Goal: Task Accomplishment & Management: Use online tool/utility

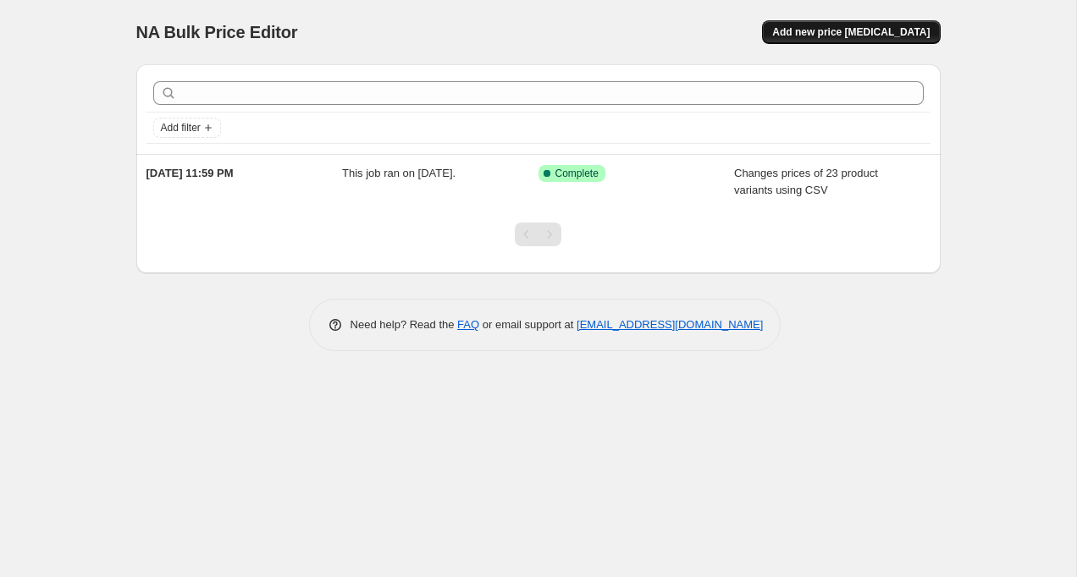
click at [835, 25] on button "Add new price [MEDICAL_DATA]" at bounding box center [851, 32] width 178 height 24
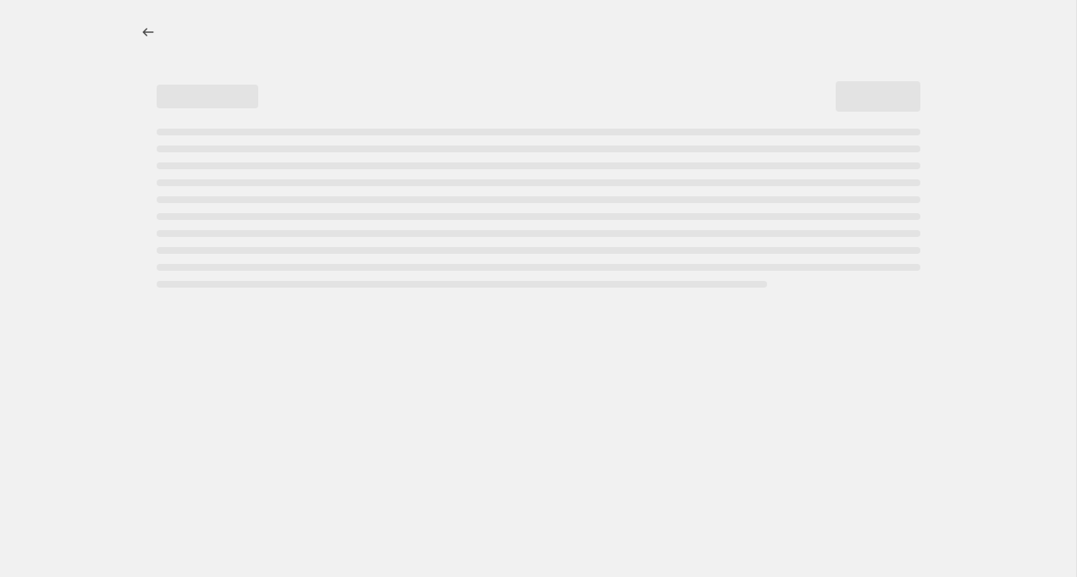
select select "percentage"
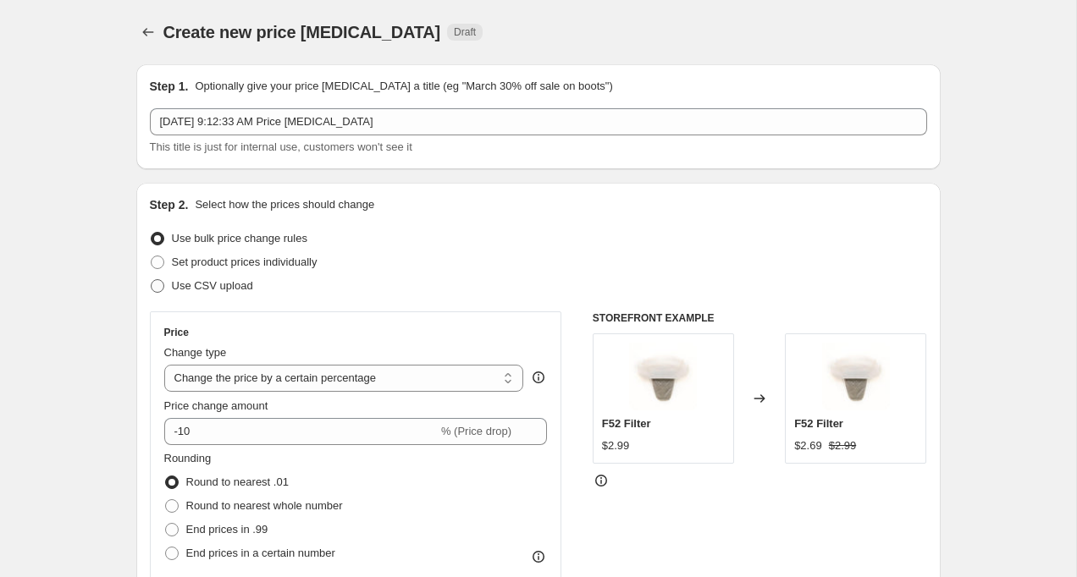
click at [158, 291] on span at bounding box center [158, 286] width 14 height 14
click at [152, 280] on input "Use CSV upload" at bounding box center [151, 279] width 1 height 1
radio input "true"
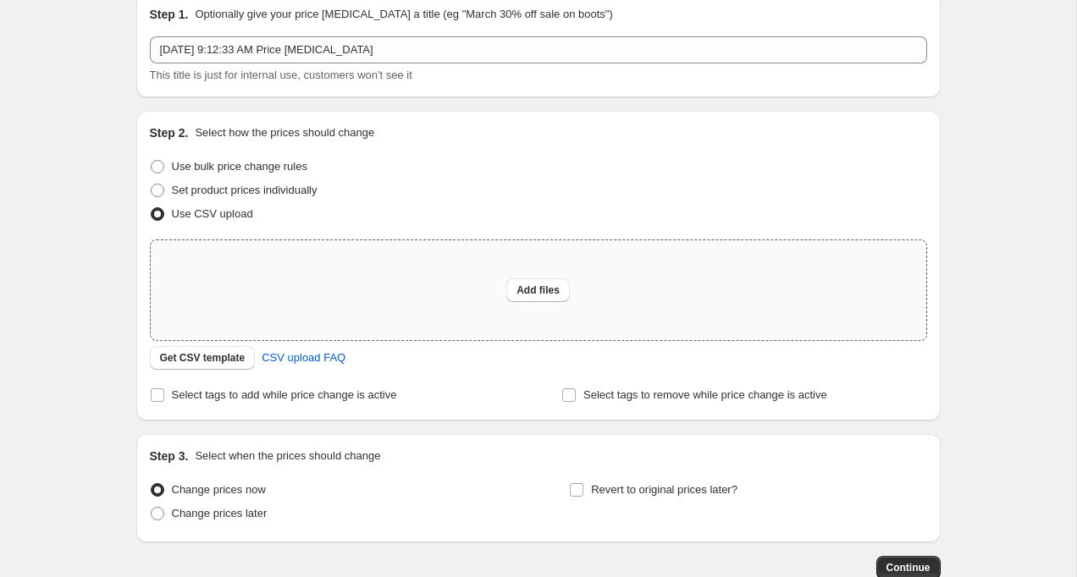
scroll to position [80, 0]
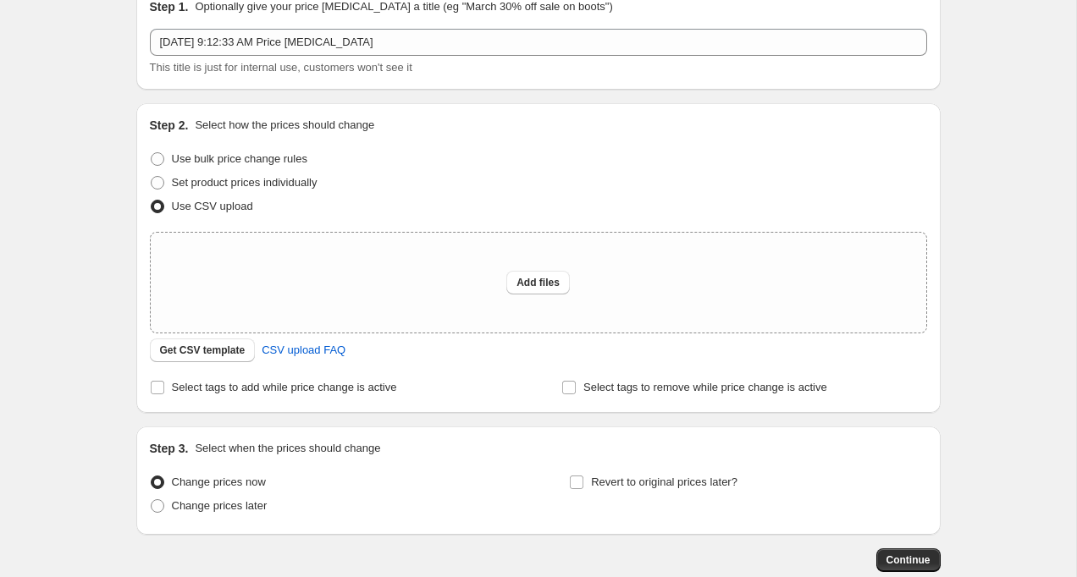
drag, startPoint x: 238, startPoint y: 349, endPoint x: 194, endPoint y: 432, distance: 93.9
click at [195, 431] on div "Step 1. Optionally give your price [MEDICAL_DATA] a title (eg "March 30% off sa…" at bounding box center [532, 271] width 818 height 601
click at [543, 287] on span "Add files" at bounding box center [537, 283] width 43 height 14
type input "C:\fakepath\DirtDevil DTC Pricing 9:28.csv"
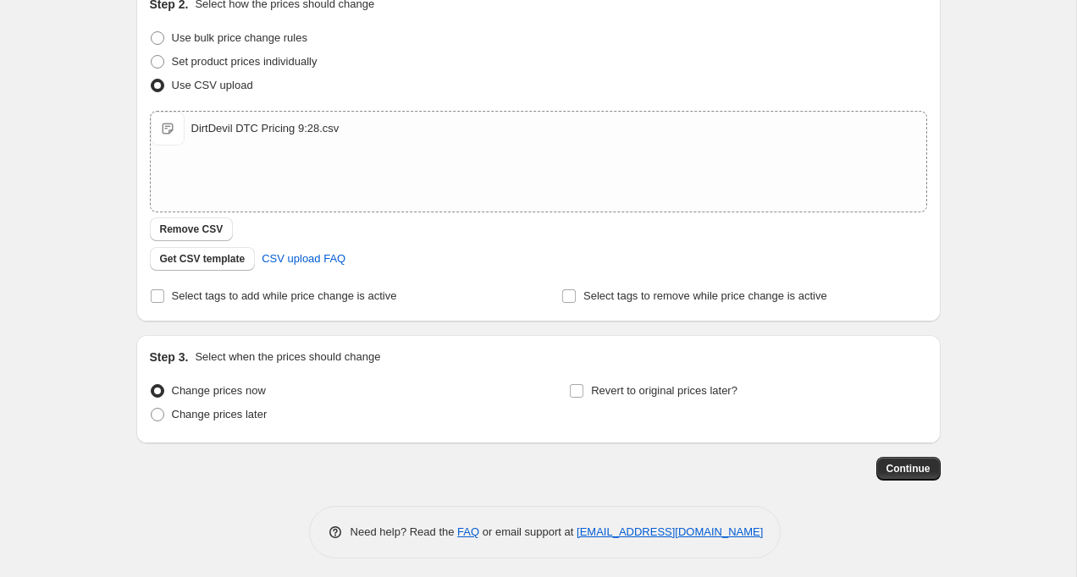
scroll to position [207, 0]
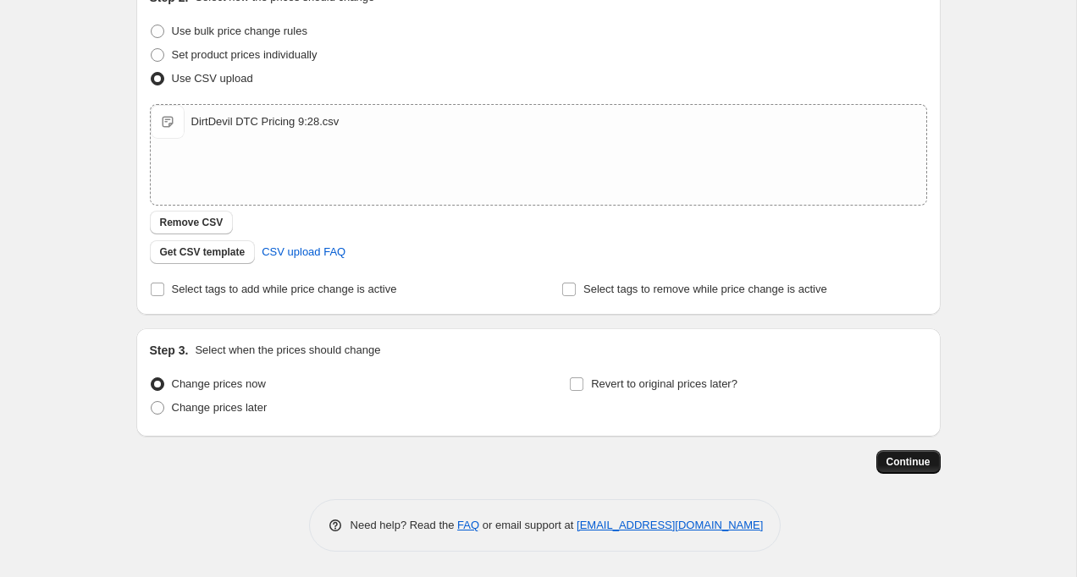
click at [903, 460] on span "Continue" at bounding box center [908, 462] width 44 height 14
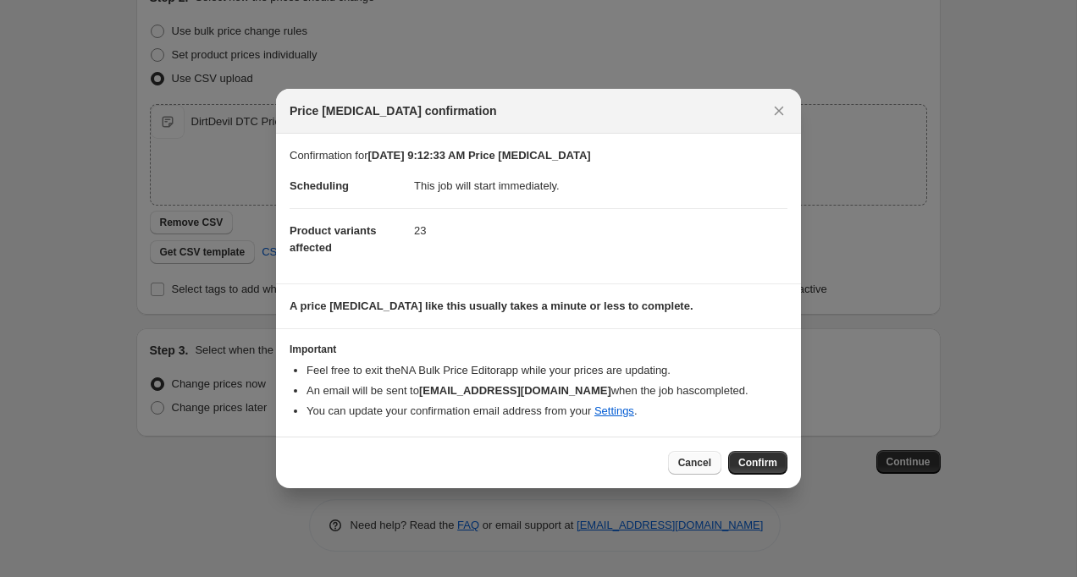
click at [684, 460] on span "Cancel" at bounding box center [694, 463] width 33 height 14
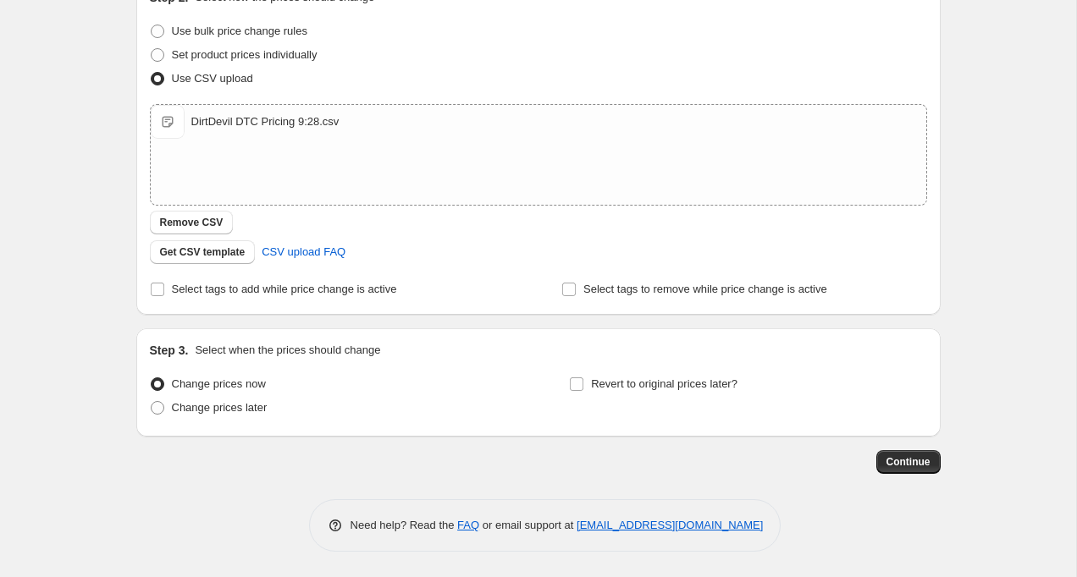
scroll to position [181, 0]
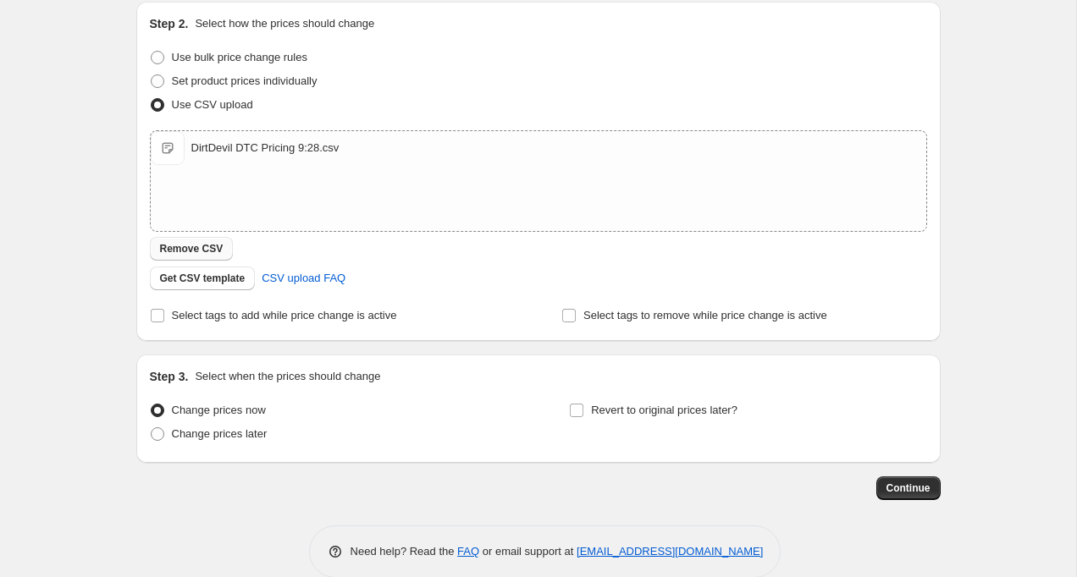
click at [208, 244] on span "Remove CSV" at bounding box center [191, 249] width 63 height 14
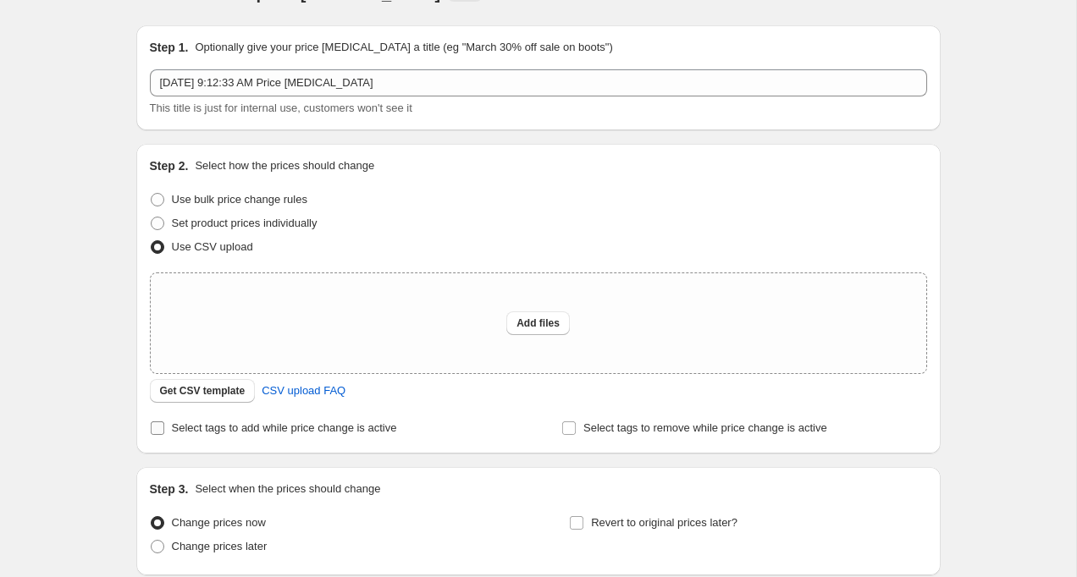
scroll to position [0, 0]
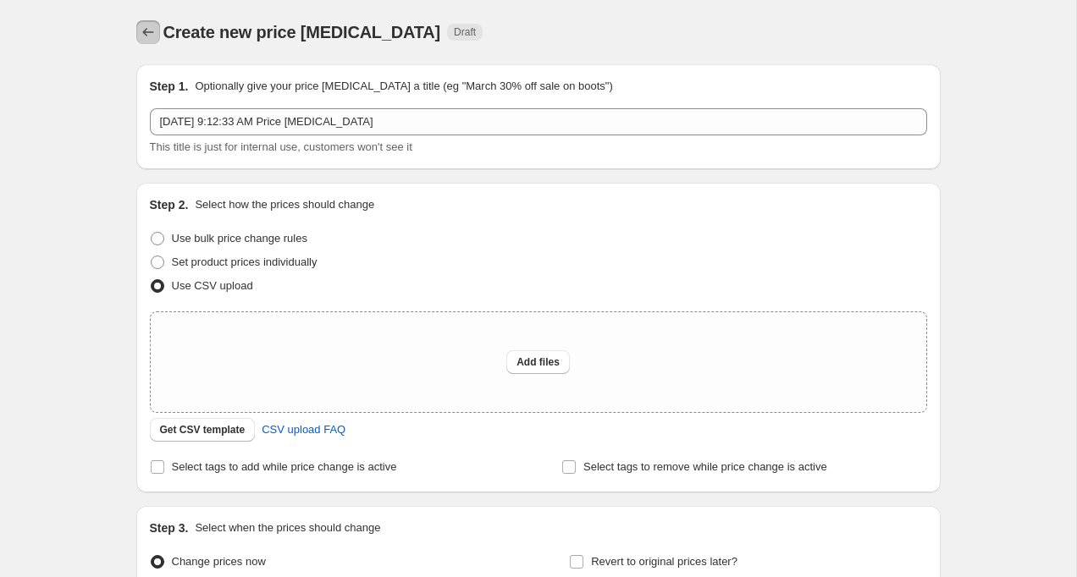
click at [144, 41] on button "Price change jobs" at bounding box center [148, 32] width 24 height 24
